Goal: Task Accomplishment & Management: Manage account settings

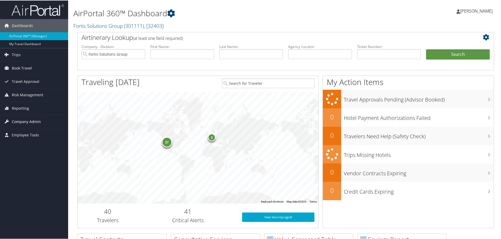
click at [29, 122] on span "Company Admin" at bounding box center [26, 120] width 29 height 13
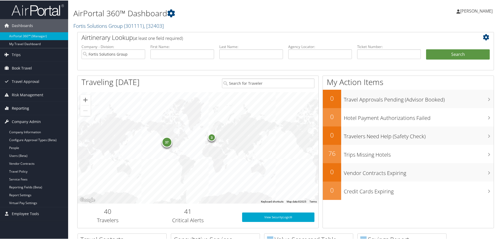
click at [26, 110] on span "Reporting" at bounding box center [20, 107] width 17 height 13
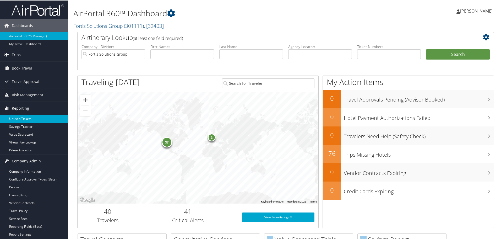
click at [23, 119] on link "Unused Tickets" at bounding box center [34, 118] width 68 height 8
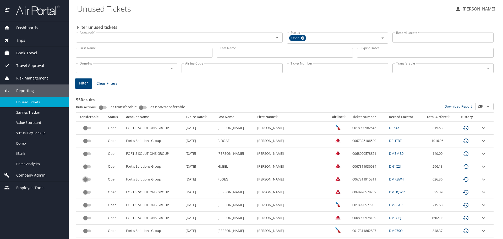
click at [90, 180] on input "custom pagination table" at bounding box center [85, 179] width 19 height 6
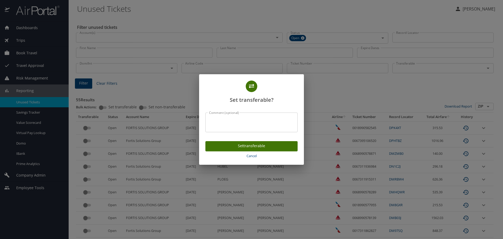
click at [236, 123] on textarea "Comment (optional)" at bounding box center [251, 122] width 85 height 10
drag, startPoint x: 254, startPoint y: 122, endPoint x: 143, endPoint y: 133, distance: 111.3
click at [144, 133] on div "Set transferable? Comment (optional) no longer with Fortis Comment (optional) S…" at bounding box center [251, 119] width 503 height 239
type textarea "no longer with Fortis"
click at [278, 148] on span "Set transferable" at bounding box center [251, 145] width 84 height 7
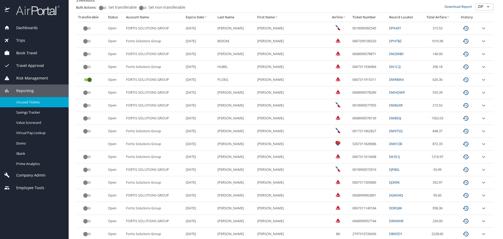
scroll to position [105, 0]
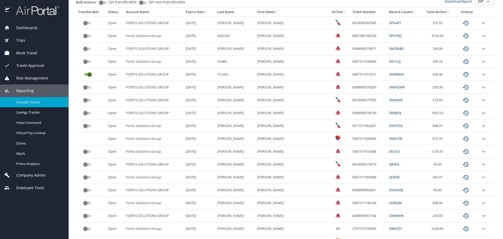
click at [328, 13] on th "Airline" at bounding box center [339, 12] width 23 height 9
click at [331, 11] on div at bounding box center [251, 107] width 503 height 262
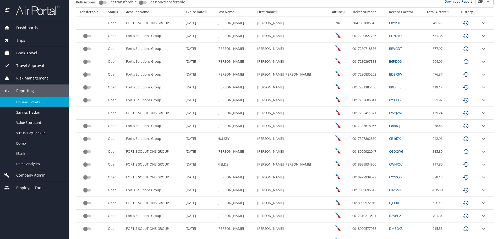
click at [88, 75] on input "custom pagination table" at bounding box center [85, 74] width 19 height 6
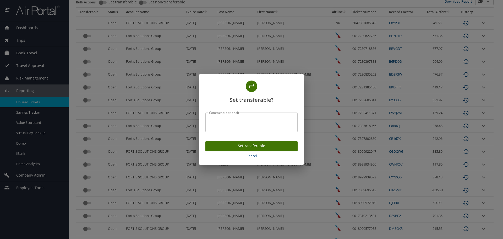
click at [235, 117] on textarea "Comment (optional)" at bounding box center [251, 122] width 85 height 10
paste textarea "no longer with Fortis"
type textarea "no longer with Fortis"
click at [254, 146] on span "Set transferable" at bounding box center [251, 145] width 84 height 7
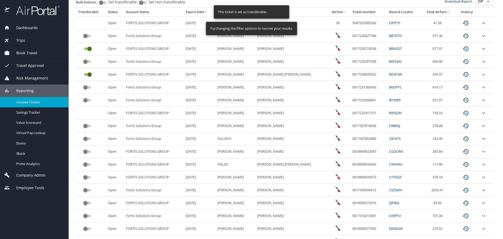
click at [89, 88] on input "custom pagination table" at bounding box center [85, 87] width 19 height 6
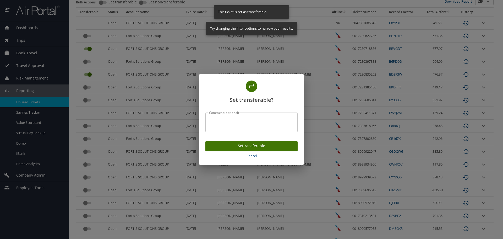
click at [240, 117] on textarea "Comment (optional)" at bounding box center [251, 122] width 85 height 10
paste textarea "no longer with Fortis"
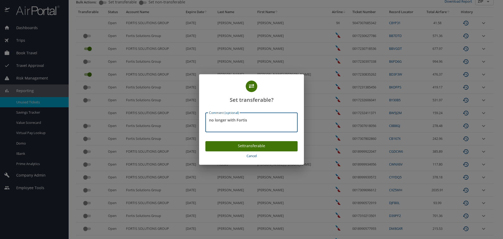
type textarea "no longer with Fortis"
click at [259, 144] on span "Set transferable" at bounding box center [251, 145] width 84 height 7
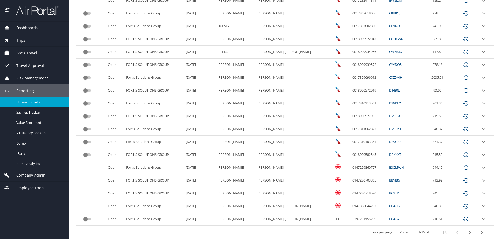
scroll to position [220, 0]
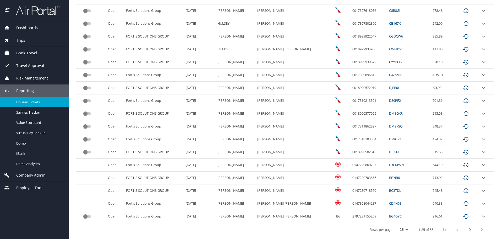
click at [469, 230] on icon "next page" at bounding box center [470, 229] width 2 height 3
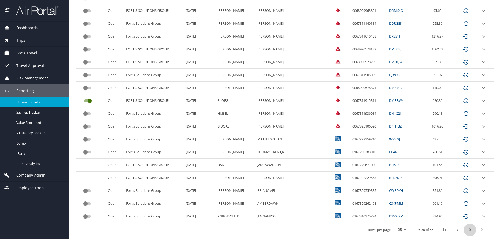
click at [467, 230] on icon "next page" at bounding box center [470, 229] width 6 height 6
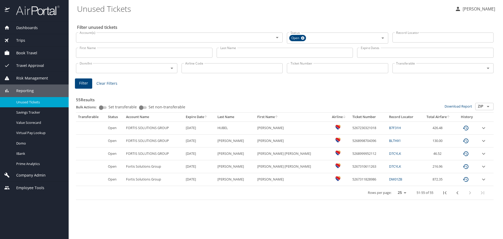
scroll to position [0, 0]
click at [444, 194] on icon "first page" at bounding box center [445, 192] width 6 height 6
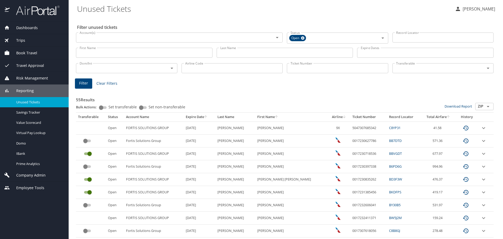
click at [91, 206] on input "custom pagination table" at bounding box center [85, 205] width 19 height 6
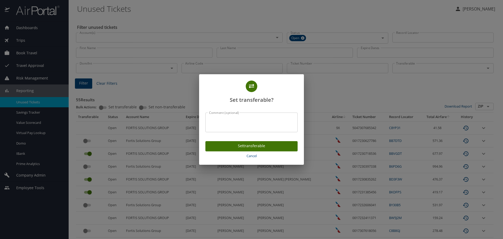
click at [241, 115] on div "Comment (optional)" at bounding box center [251, 122] width 92 height 20
click at [246, 121] on textarea "Comment (optional)" at bounding box center [251, 122] width 85 height 10
paste textarea "no longer with Fortis"
type textarea "no longer with Fortis"
click at [262, 143] on span "Set transferable" at bounding box center [251, 145] width 84 height 7
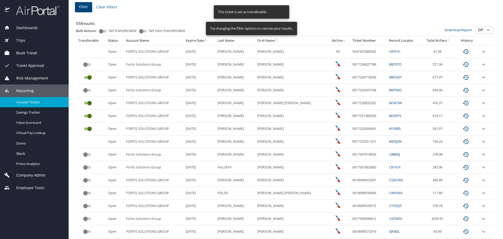
scroll to position [79, 0]
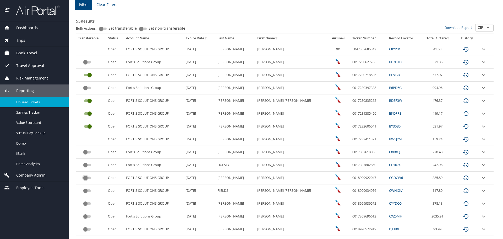
click at [89, 179] on input "custom pagination table" at bounding box center [85, 177] width 19 height 6
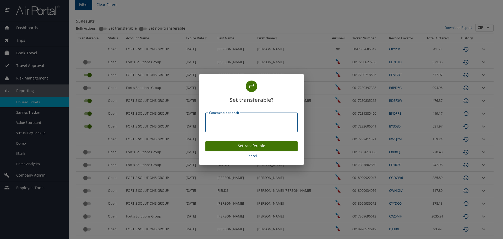
click at [216, 120] on textarea "Comment (optional)" at bounding box center [251, 122] width 85 height 10
paste textarea "no longer with Fortis"
type textarea "no longer with Fortis"
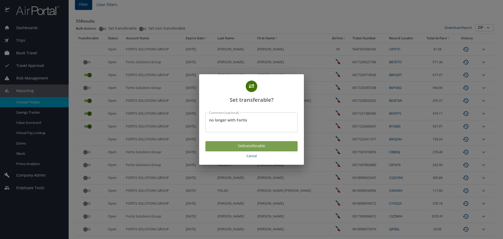
click at [253, 145] on span "Set transferable" at bounding box center [251, 145] width 84 height 7
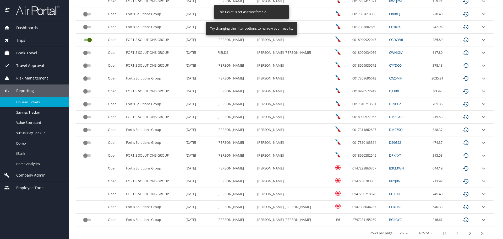
scroll to position [220, 0]
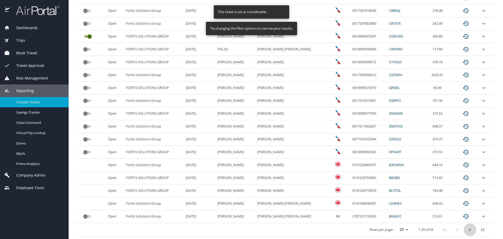
click at [467, 229] on icon "next page" at bounding box center [470, 229] width 6 height 6
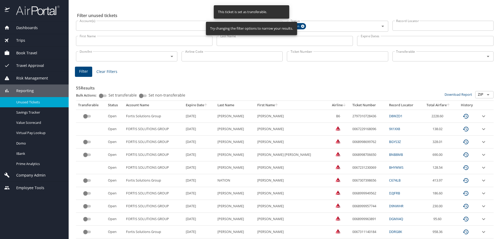
scroll to position [10, 0]
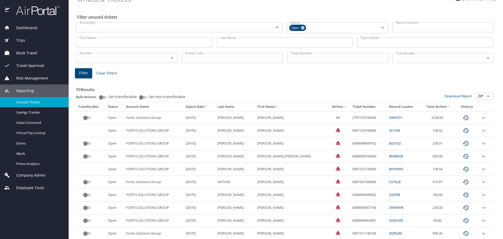
click at [90, 182] on input "custom pagination table" at bounding box center [85, 182] width 19 height 6
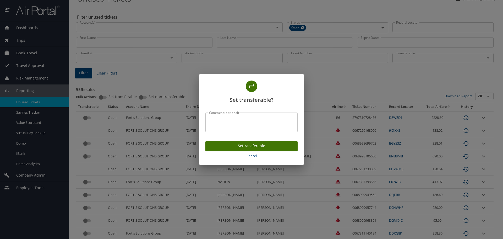
click at [231, 119] on textarea "Comment (optional)" at bounding box center [251, 122] width 85 height 10
paste textarea "no longer with Fortis"
type textarea "no longer with Fortis"
click at [251, 145] on span "Set transferable" at bounding box center [251, 145] width 84 height 7
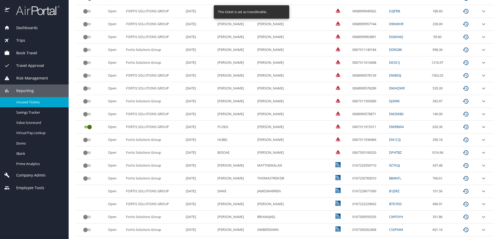
scroll to position [220, 0]
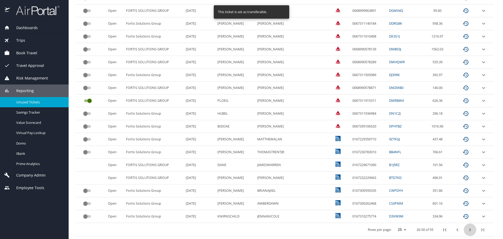
click at [467, 230] on icon "next page" at bounding box center [470, 229] width 6 height 6
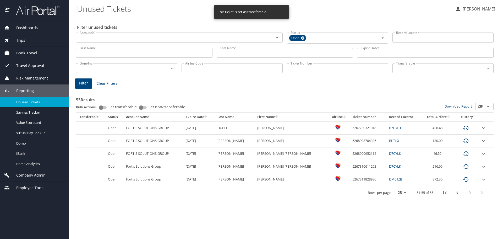
scroll to position [0, 0]
